Goal: Task Accomplishment & Management: Manage account settings

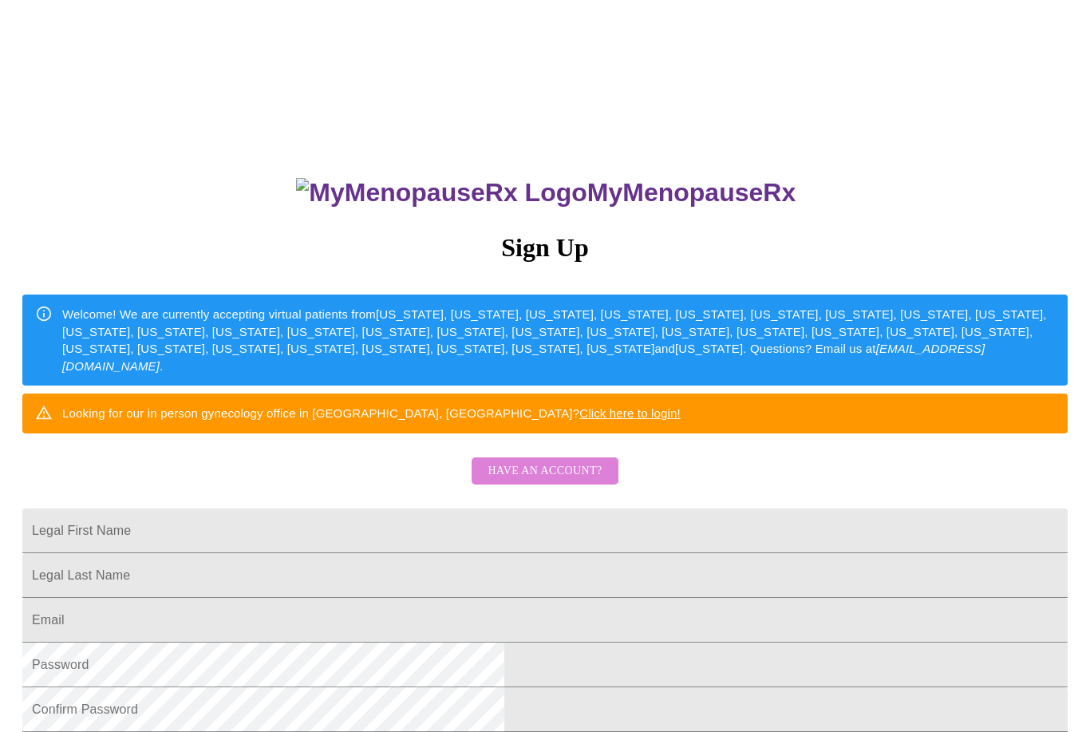
click at [565, 481] on span "Have an account?" at bounding box center [545, 471] width 114 height 20
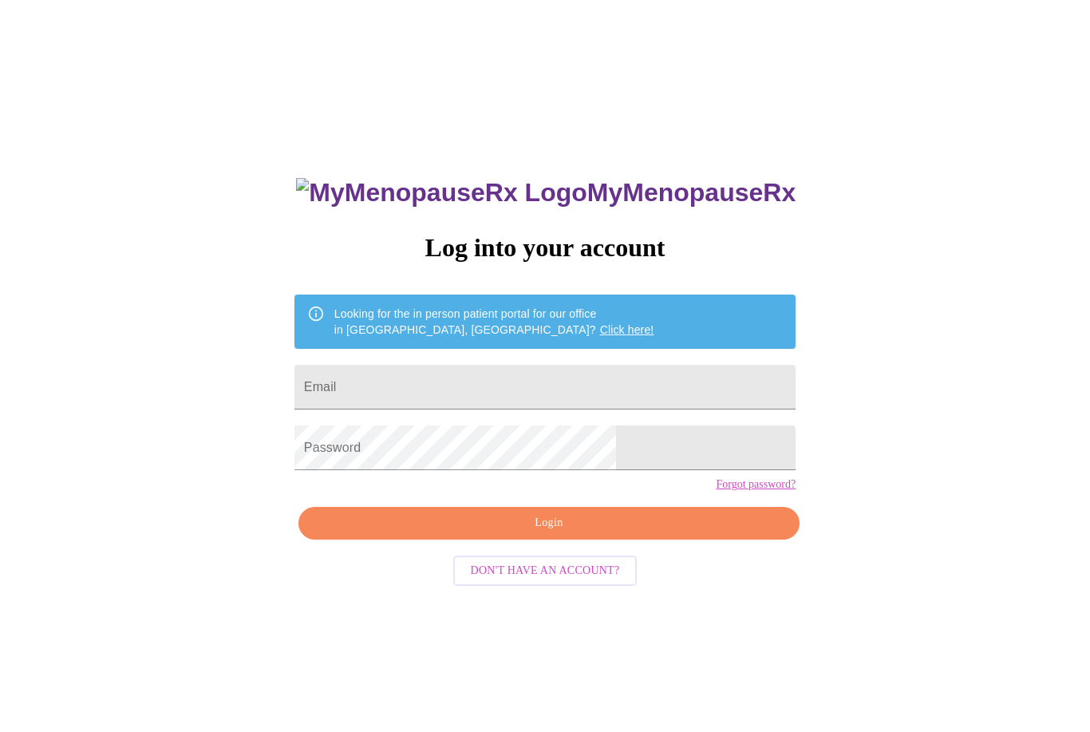
click at [626, 389] on input "Email" at bounding box center [544, 387] width 501 height 45
type input "[PERSON_NAME][EMAIL_ADDRESS][PERSON_NAME][DOMAIN_NAME]"
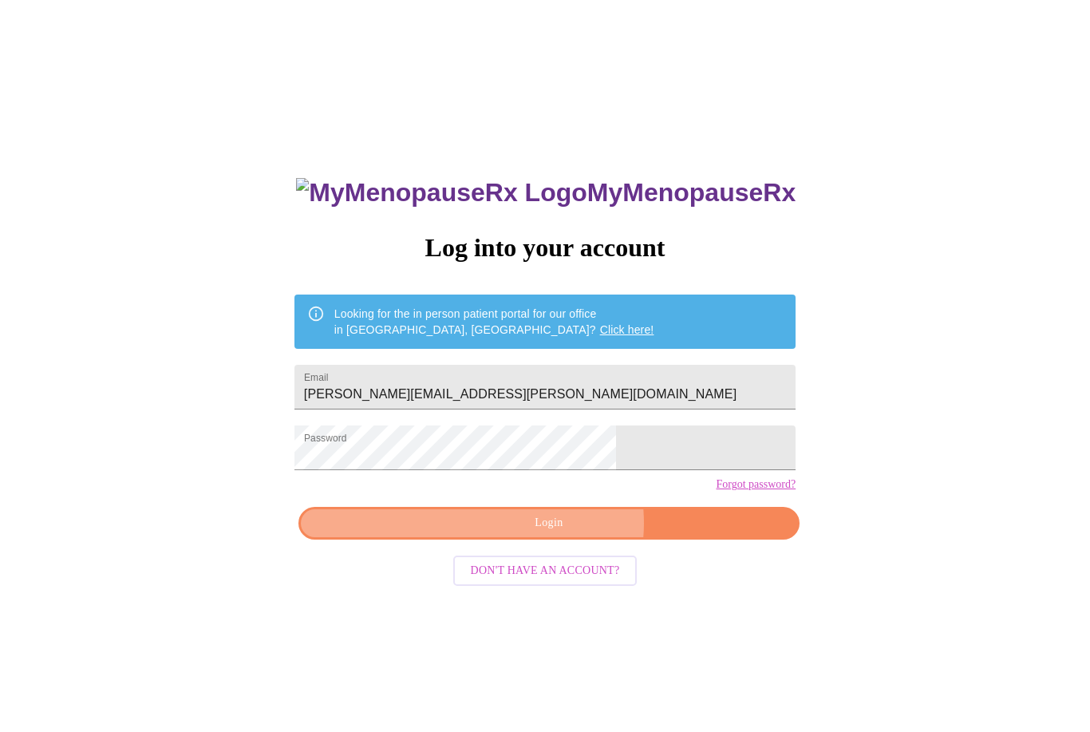
click at [562, 533] on span "Login" at bounding box center [549, 523] width 464 height 20
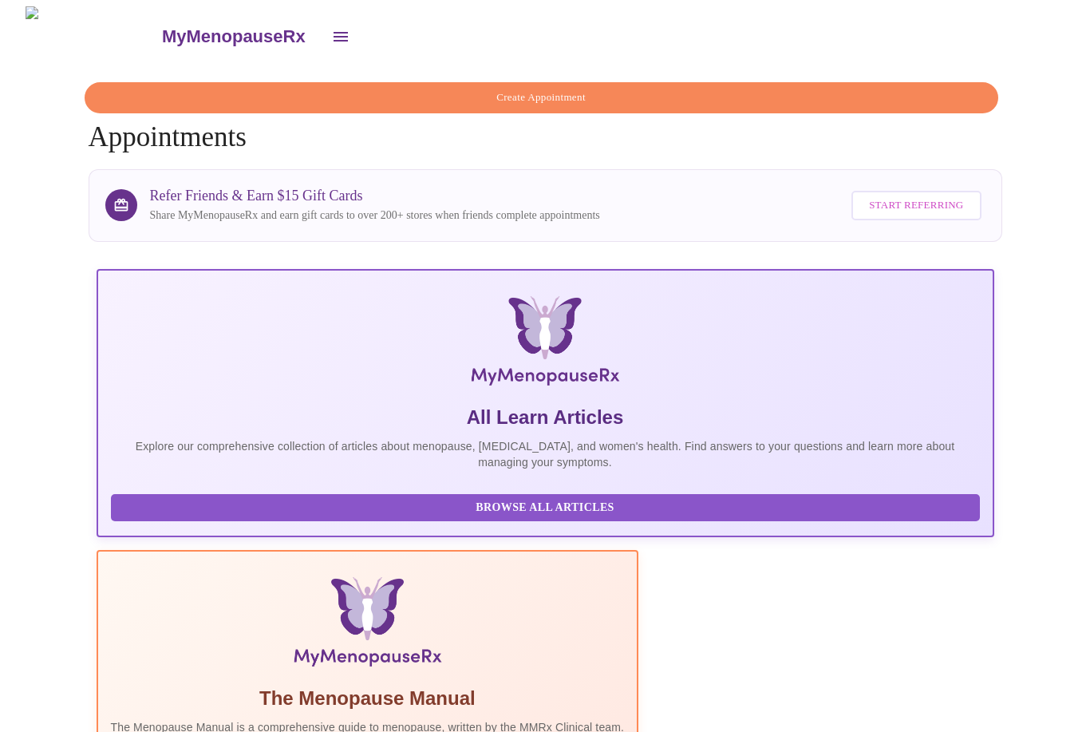
click at [331, 27] on icon "open drawer" at bounding box center [340, 36] width 19 height 19
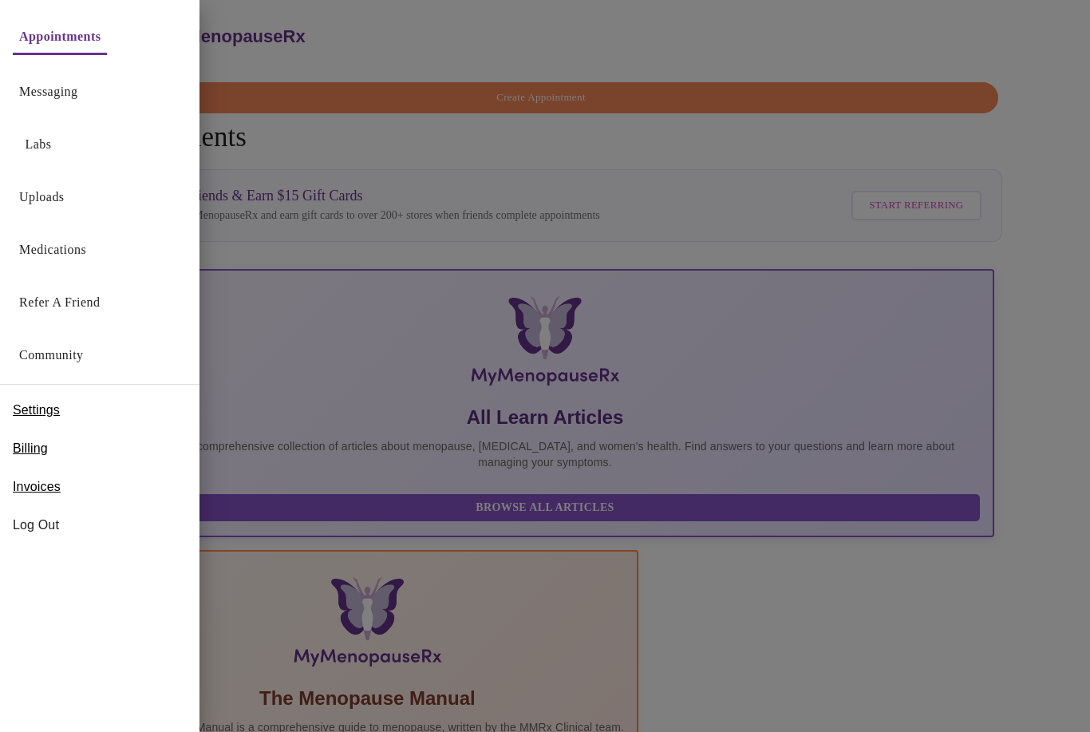
click at [836, 602] on div at bounding box center [545, 366] width 1090 height 732
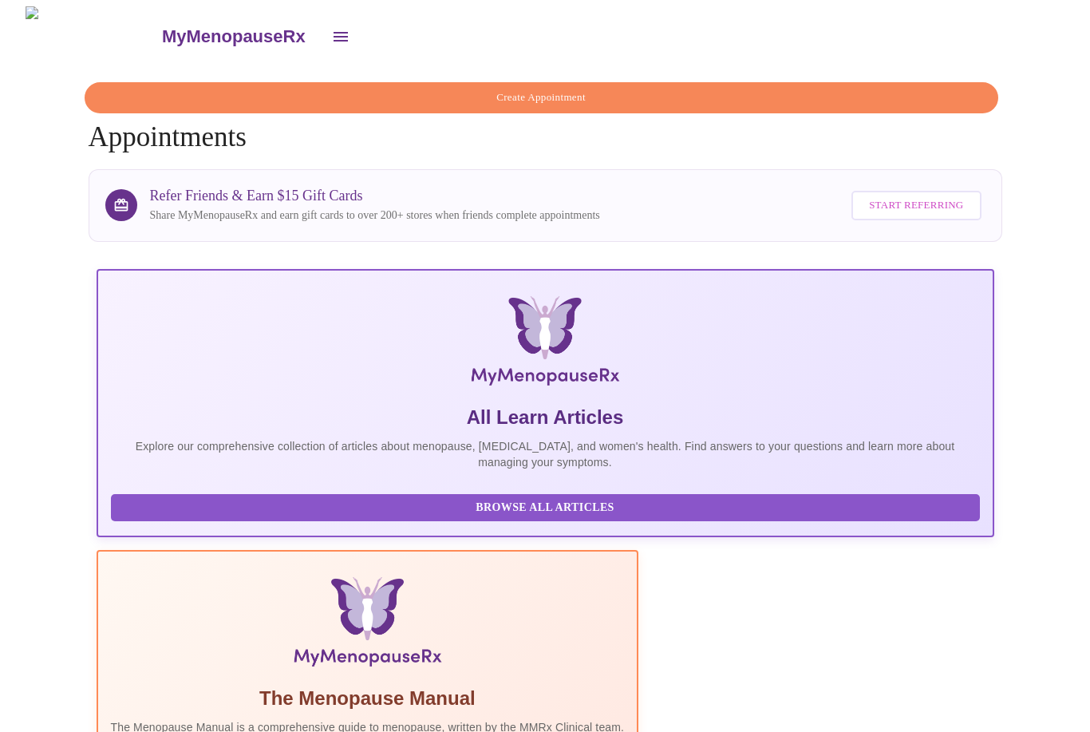
scroll to position [0, 765]
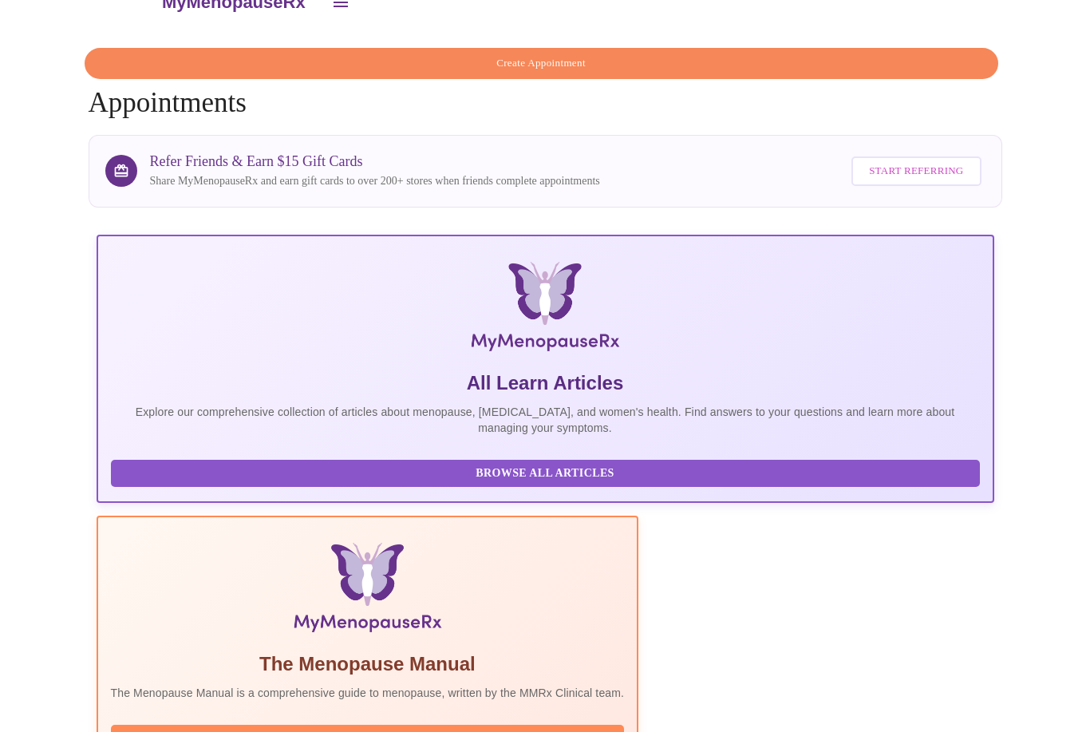
scroll to position [0, 0]
